Goal: Answer question/provide support: Answer question/provide support

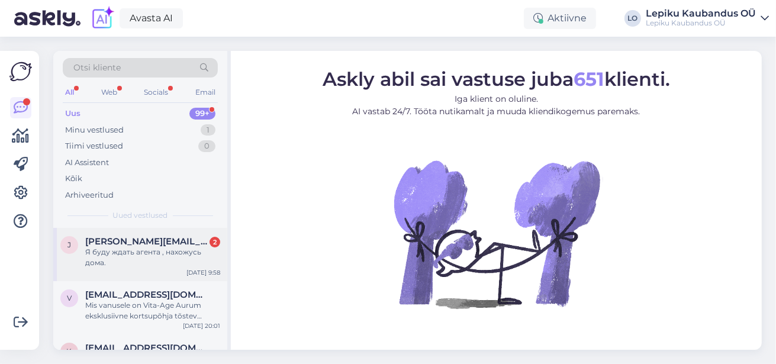
click at [150, 237] on span "[PERSON_NAME][EMAIL_ADDRESS][DOMAIN_NAME]" at bounding box center [146, 241] width 123 height 11
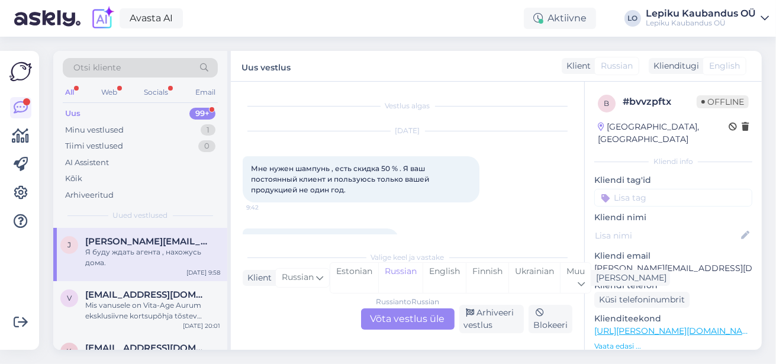
scroll to position [38, 0]
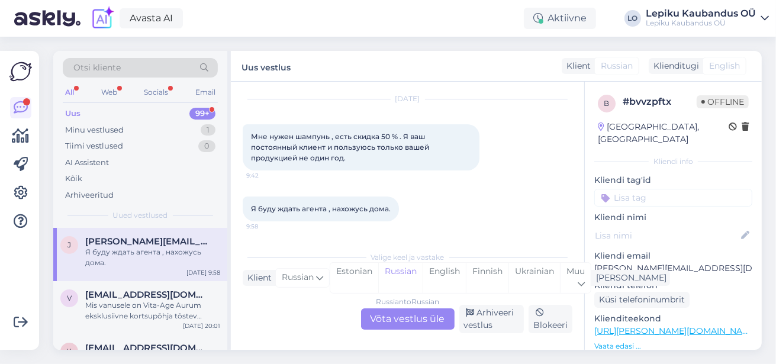
click at [690, 66] on div "Klienditugi" at bounding box center [673, 66] width 50 height 12
click at [725, 66] on span "English" at bounding box center [724, 66] width 31 height 12
click at [681, 63] on div "Klienditugi" at bounding box center [673, 66] width 50 height 12
click at [663, 69] on div "Klienditugi" at bounding box center [673, 66] width 50 height 12
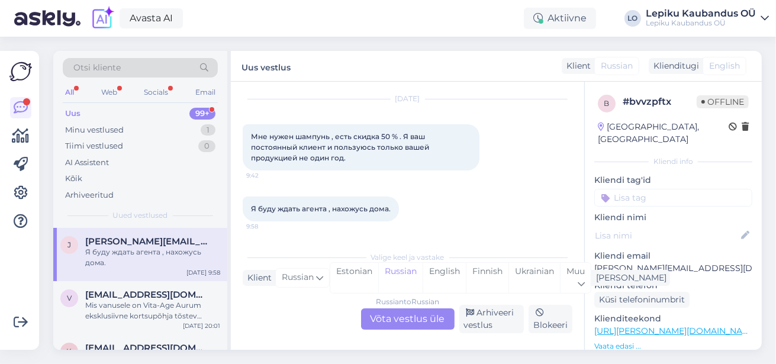
click at [691, 70] on div "Klienditugi" at bounding box center [673, 66] width 50 height 12
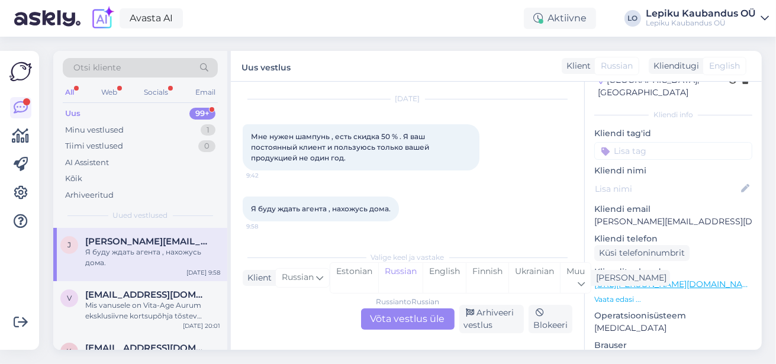
scroll to position [0, 0]
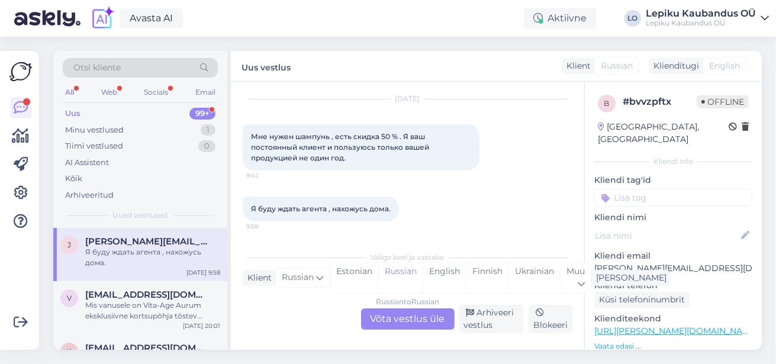
click at [684, 66] on div "Klienditugi" at bounding box center [673, 66] width 50 height 12
click at [683, 64] on div "Klienditugi" at bounding box center [673, 66] width 50 height 12
click at [684, 64] on div "Klienditugi" at bounding box center [673, 66] width 50 height 12
drag, startPoint x: 423, startPoint y: 319, endPoint x: 438, endPoint y: 323, distance: 15.9
click at [424, 318] on div "Russian to Russian Võta vestlus üle" at bounding box center [407, 318] width 93 height 21
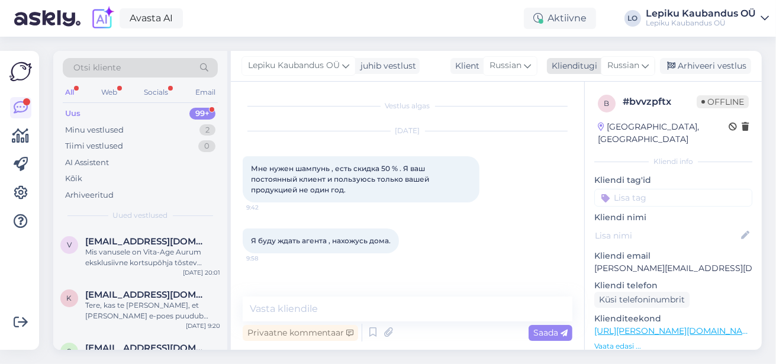
click at [632, 67] on span "Russian" at bounding box center [623, 65] width 32 height 13
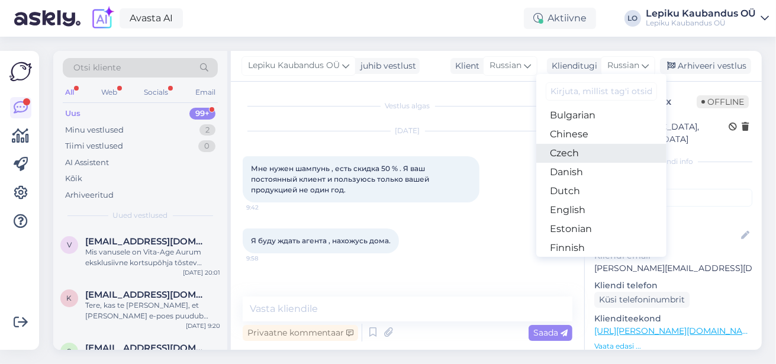
scroll to position [95, 0]
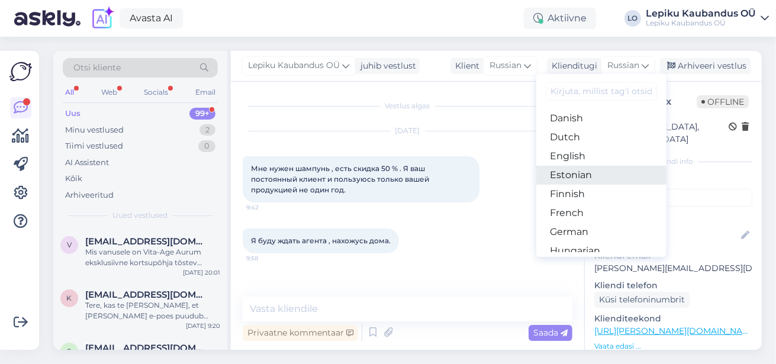
click at [573, 176] on link "Estonian" at bounding box center [601, 175] width 130 height 19
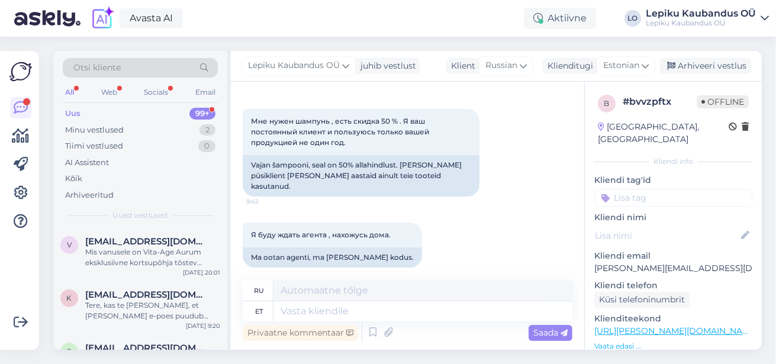
scroll to position [54, 0]
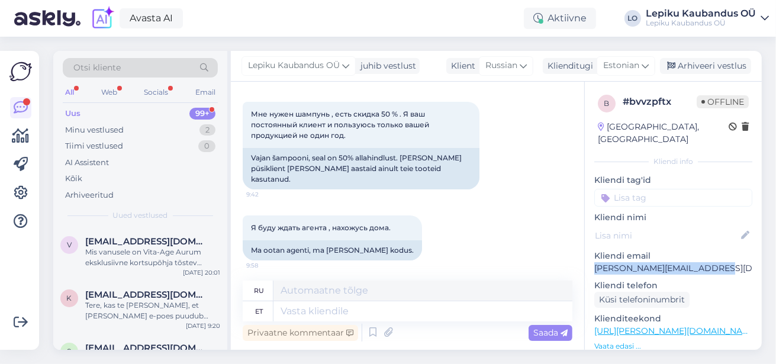
drag, startPoint x: 719, startPoint y: 253, endPoint x: 592, endPoint y: 259, distance: 126.7
click at [592, 259] on div "b # bvvzpftx Offline [GEOGRAPHIC_DATA], [GEOGRAPHIC_DATA] Kliendi info Kliendi …" at bounding box center [672, 331] width 177 height 499
copy p "[PERSON_NAME][EMAIL_ADDRESS][DOMAIN_NAME]"
click at [700, 325] on link "[URL][PERSON_NAME][DOMAIN_NAME]" at bounding box center [675, 330] width 163 height 11
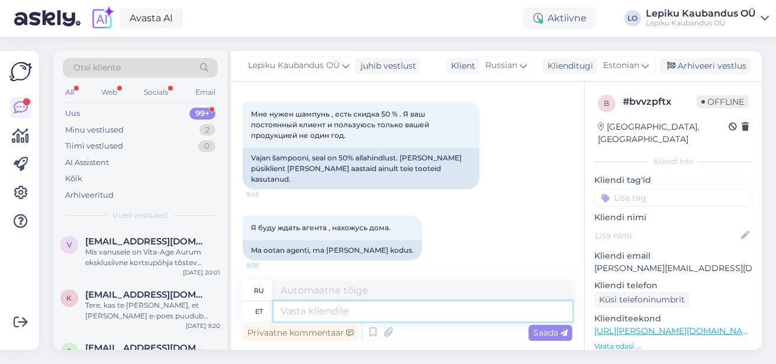
click at [306, 314] on textarea at bounding box center [422, 311] width 299 height 20
paste textarea "Tere Soovitud toote saate osta e-poest:"
type textarea "Tere Soovitud toote saate osta e-poest:"
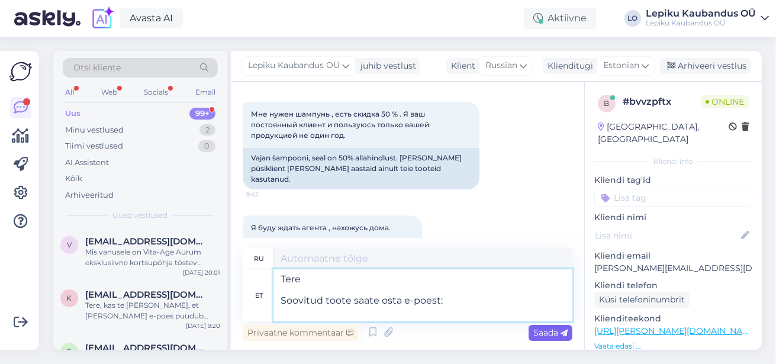
type textarea "Здравствуйте Вы можете приобрести желаемый товар в интернет-магазине:"
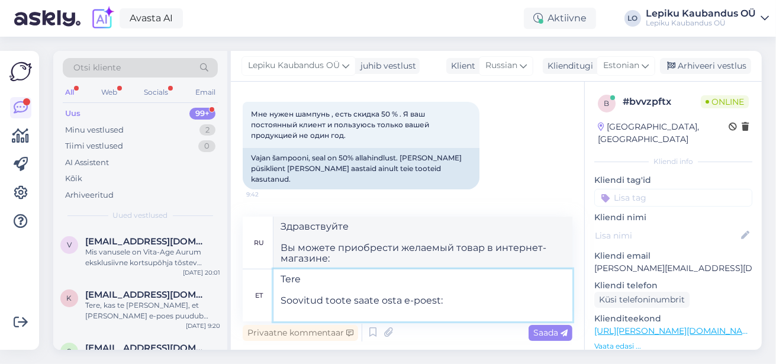
type textarea "Tere Soovitud toote saate osta e-poest:"
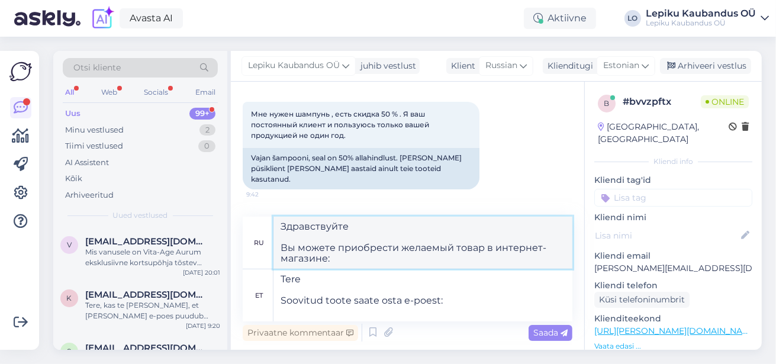
drag, startPoint x: 280, startPoint y: 227, endPoint x: 332, endPoint y: 257, distance: 59.9
click at [332, 257] on textarea "Здравствуйте Вы можете приобрести желаемый товар в интернет-магазине:" at bounding box center [422, 243] width 299 height 52
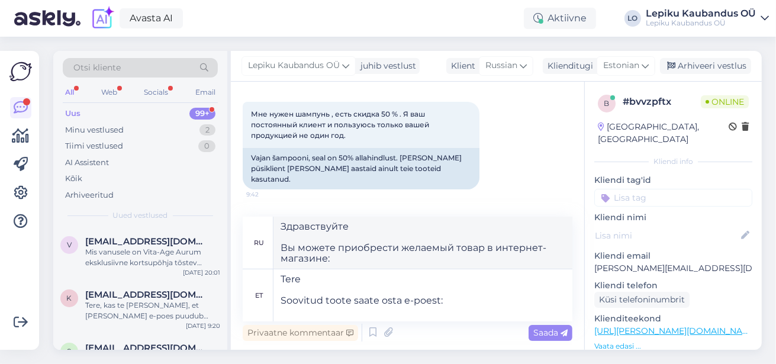
click at [508, 111] on div "[DATE] Мне нужен шампунь , есть скидка 50 % . Я ваш постоянный клиент и пользую…" at bounding box center [407, 133] width 329 height 138
drag, startPoint x: 298, startPoint y: 115, endPoint x: 334, endPoint y: 115, distance: 35.5
click at [334, 115] on span "Мне нужен шампунь , есть скидка 50 % . Я ваш постоянный клиент и пользуюсь толь…" at bounding box center [341, 124] width 180 height 30
copy span "шампунь"
click at [529, 106] on div "[DATE] Мне нужен шампунь , есть скидка 50 % . Я ваш постоянный клиент и пользую…" at bounding box center [407, 133] width 329 height 138
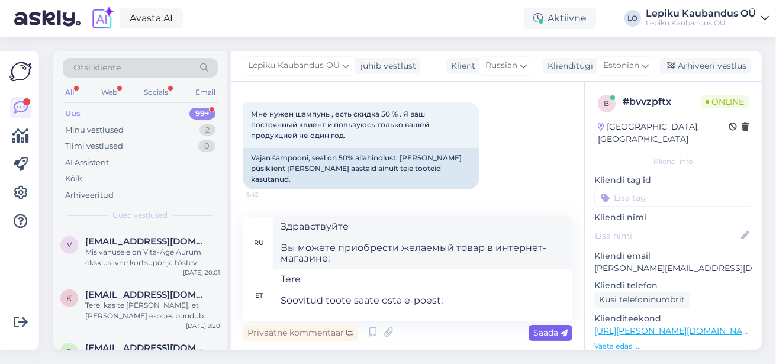
click at [538, 337] on span "Saada" at bounding box center [550, 332] width 34 height 11
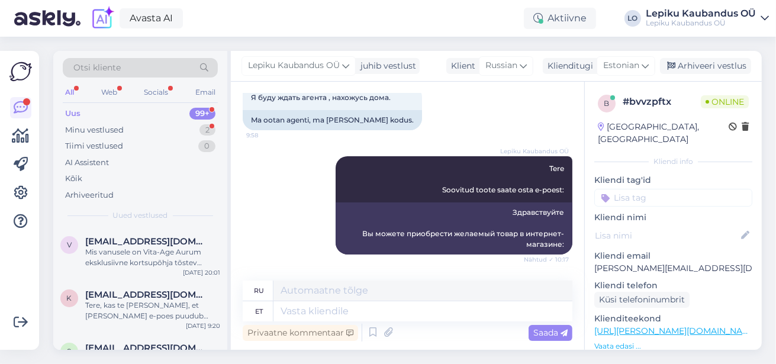
scroll to position [257, 0]
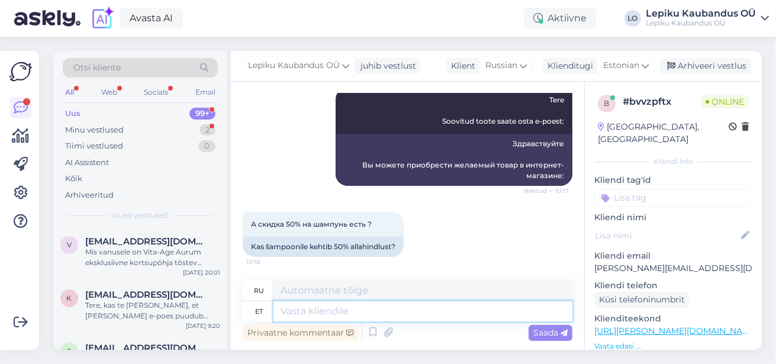
click at [311, 313] on textarea at bounding box center [422, 311] width 299 height 20
type textarea "Komplektile"
type textarea "Для набора"
type textarea "Komplektile keh"
type textarea "Комплект готов."
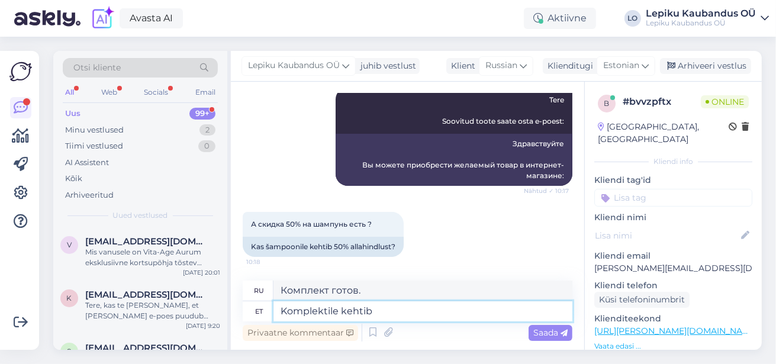
type textarea "Komplektile kehtib"
type textarea "Набор действителен."
type textarea "Komplektile kehtib 30%"
type textarea "Скидка 30% на съемочную площадку"
type textarea "Komplektile kehtib 30% allahindlust"
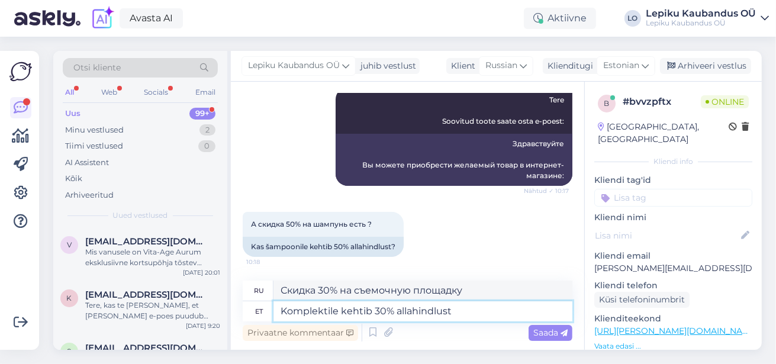
type textarea "На комплект действует скидка 30%."
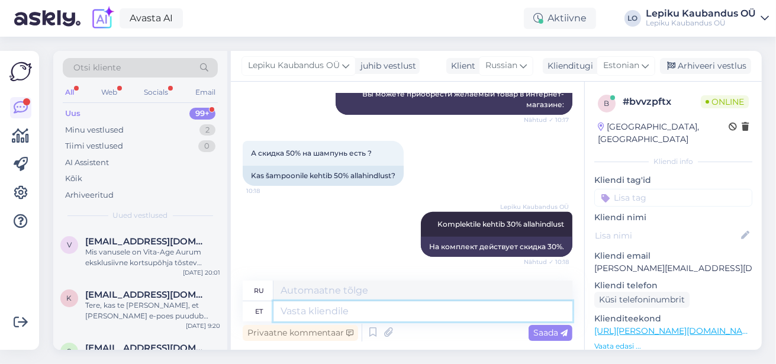
scroll to position [426, 0]
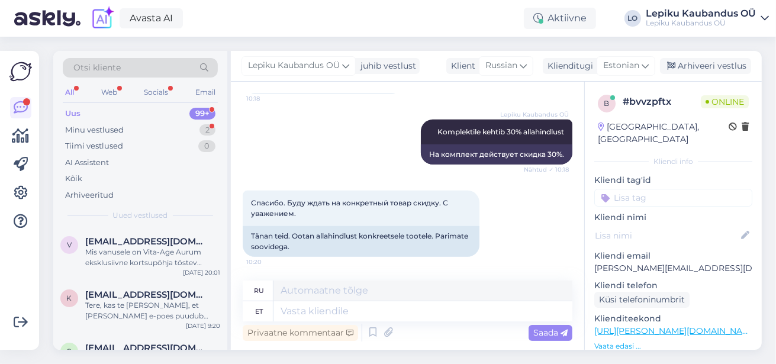
click at [511, 247] on div "Спасибо. Буду ждать на конкретный товар скидку. С уважением. 10:20 Tänan teid. …" at bounding box center [407, 223] width 329 height 92
click at [306, 312] on textarea at bounding box center [422, 311] width 299 height 20
type textarea "kah"
type textarea "слишком"
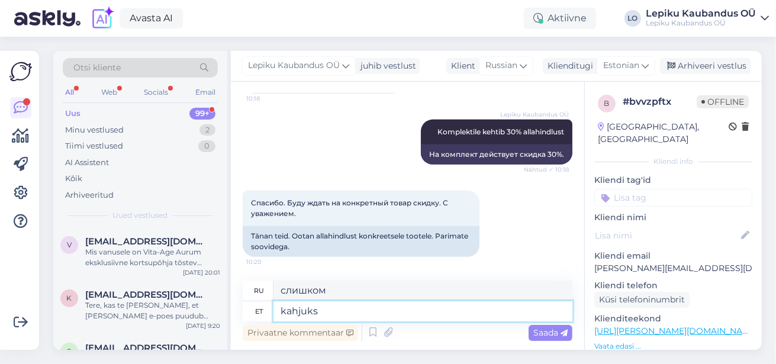
type textarea "kahjuks"
type textarea "к сожалению"
type textarea "kahjuks sellele"
type textarea "к сожалению для этого"
type textarea "kahjuks sellele tootele"
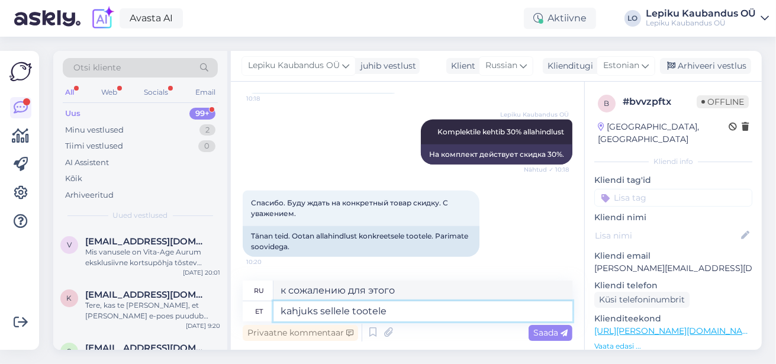
type textarea "к сожалению для этого продукта"
type textarea "kahjuks sellele tootele -50% p"
type textarea "к сожалению, этот продукт -50%"
type textarea "kahjuks sellele tootele -50% pakkumist e"
type textarea "к сожалению, на этот товар действует скидка -50%"
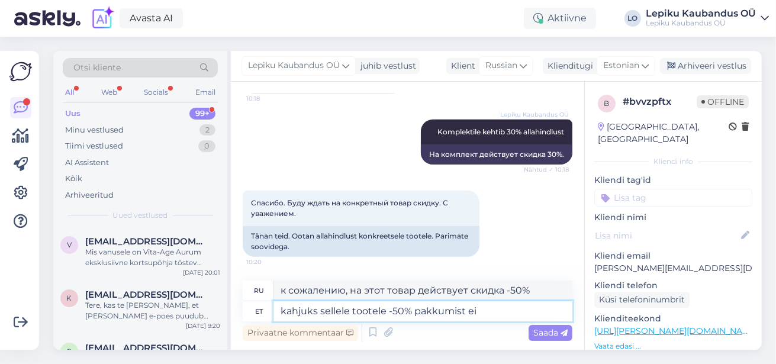
type textarea "kahjuks sellele tootele -50% pakkumist ei s"
type textarea "К сожалению, на этот товар нет скидки -50%."
type textarea "kahjuks sellele tootele -50% pakkumist ei saa"
type textarea "К сожалению, на этот товар скидка -50% не распространяется."
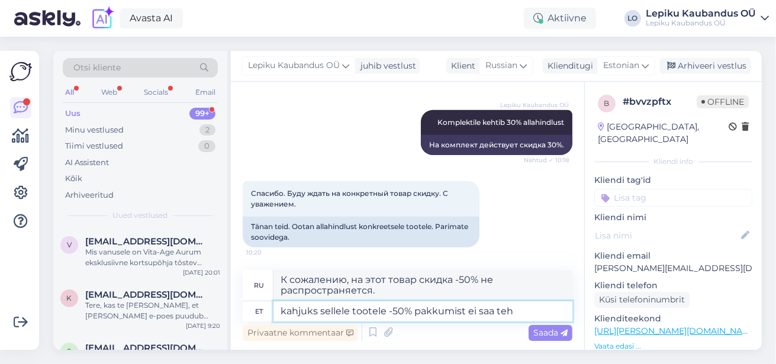
type textarea "kahjuks sellele tootele -50% pakkumist ei saa teha"
type textarea "К сожалению, скидка 50% на данный товар не распространяется."
type textarea "kahjuks sellele tootele -50% pakkumist ei saa teha"
click at [542, 331] on span "Saada" at bounding box center [550, 332] width 34 height 11
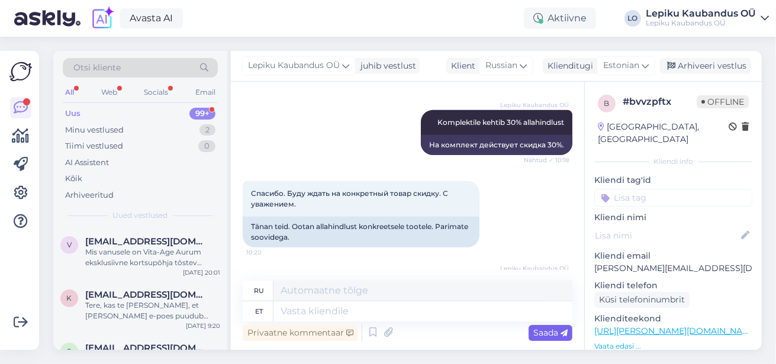
scroll to position [511, 0]
